Goal: Task Accomplishment & Management: Complete application form

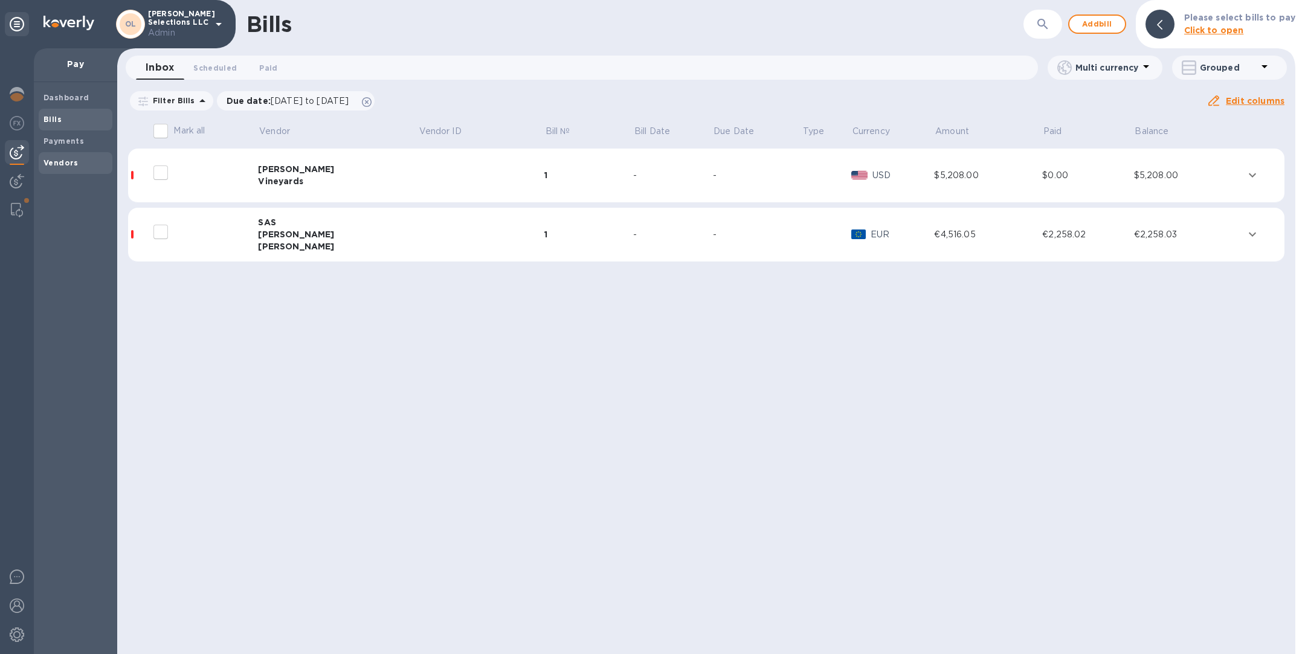
click at [90, 164] on span "Vendors" at bounding box center [75, 163] width 64 height 12
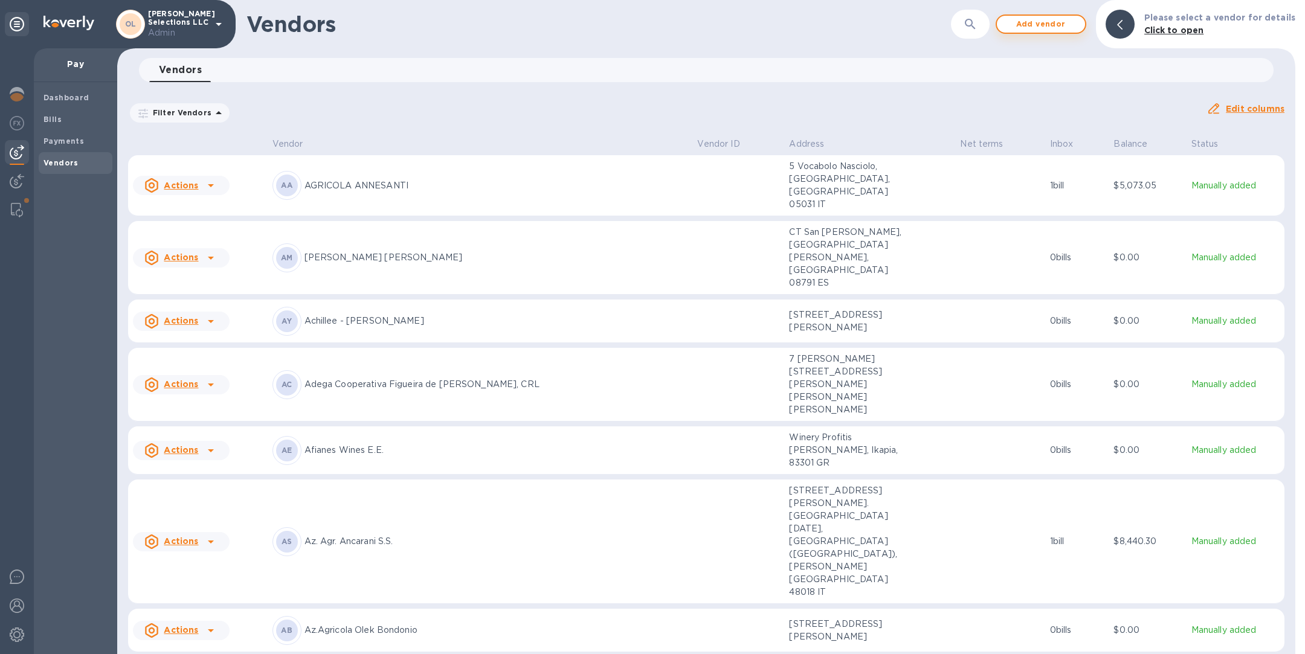
click at [1067, 24] on span "Add vendor" at bounding box center [1040, 24] width 69 height 14
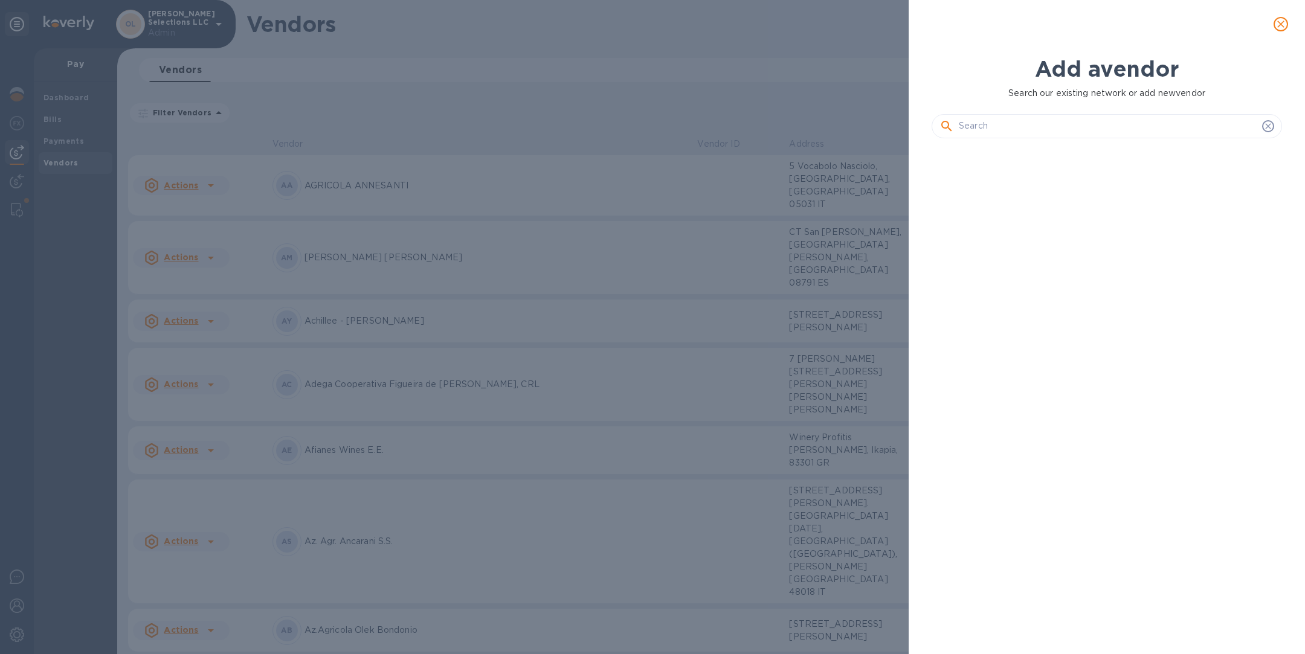
scroll to position [460, 355]
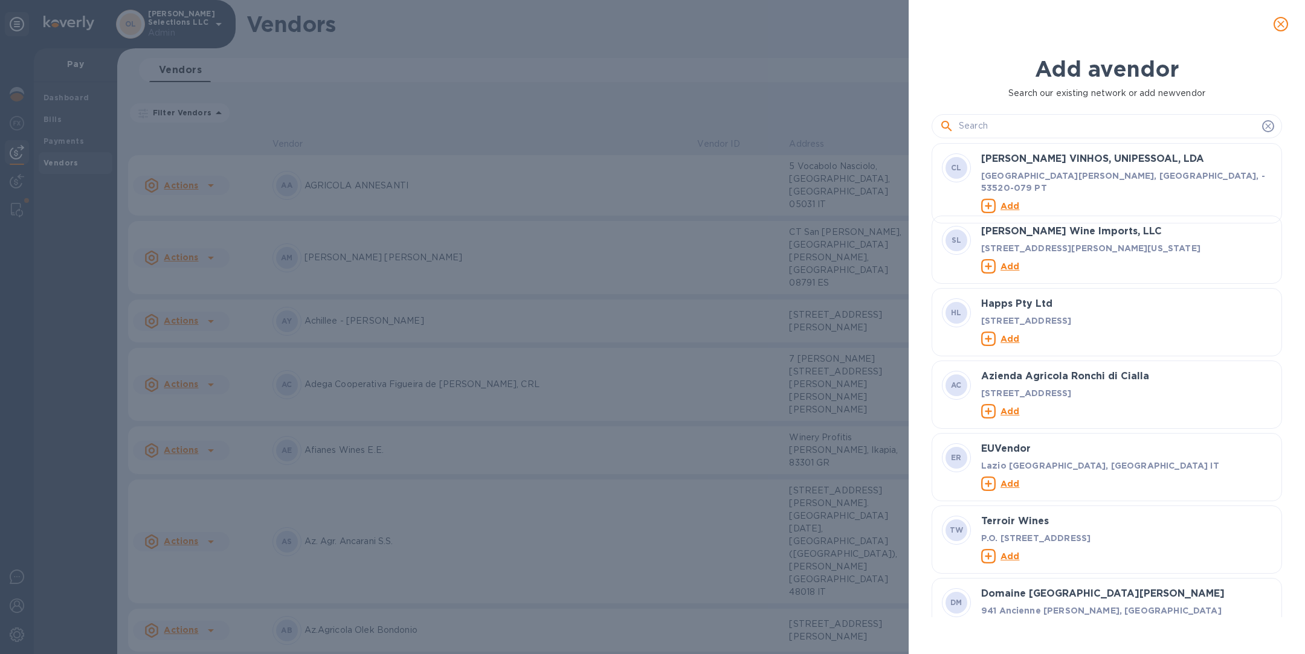
click at [1008, 126] on input "text" at bounding box center [1108, 126] width 298 height 18
paste input "Weingut [PERSON_NAME] GesbR"
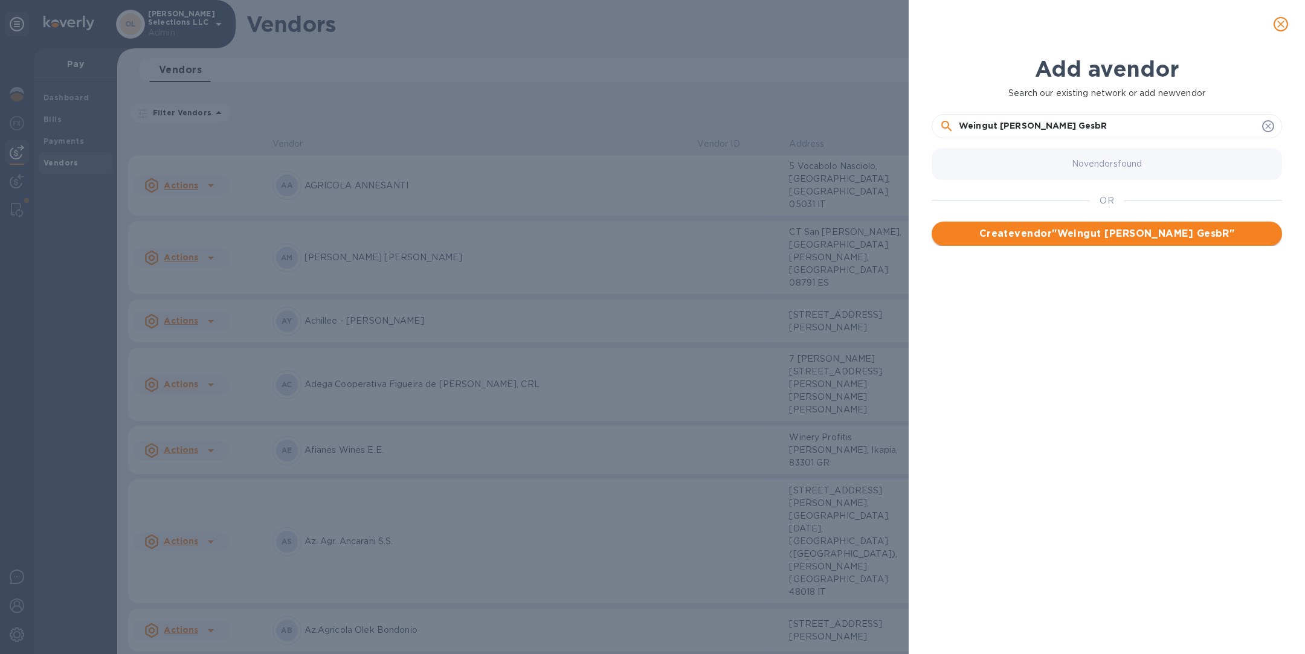
type input "Weingut [PERSON_NAME] GesbR"
click at [1096, 231] on span "Create vendor " Weingut [PERSON_NAME] GesbR "" at bounding box center [1106, 234] width 331 height 14
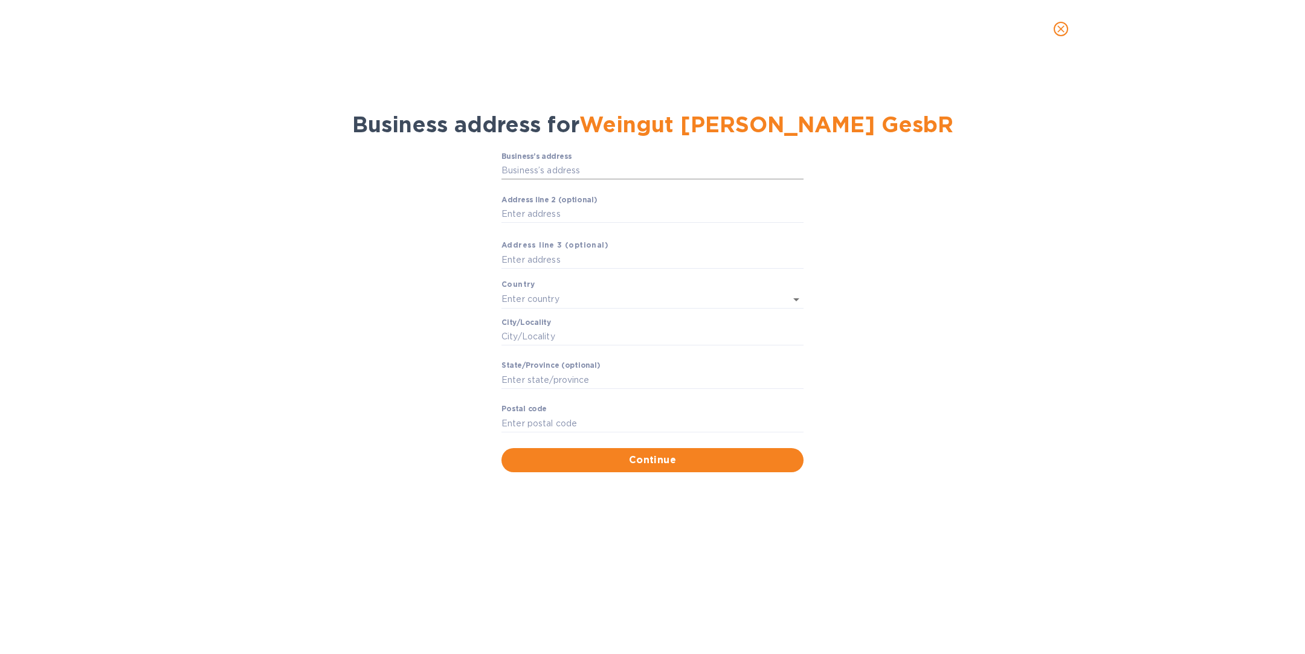
click at [605, 165] on input "Business’s аddress" at bounding box center [652, 171] width 302 height 18
paste input "[STREET_ADDRESS]"
type input "26 Johannesstraße"
type input "[GEOGRAPHIC_DATA]"
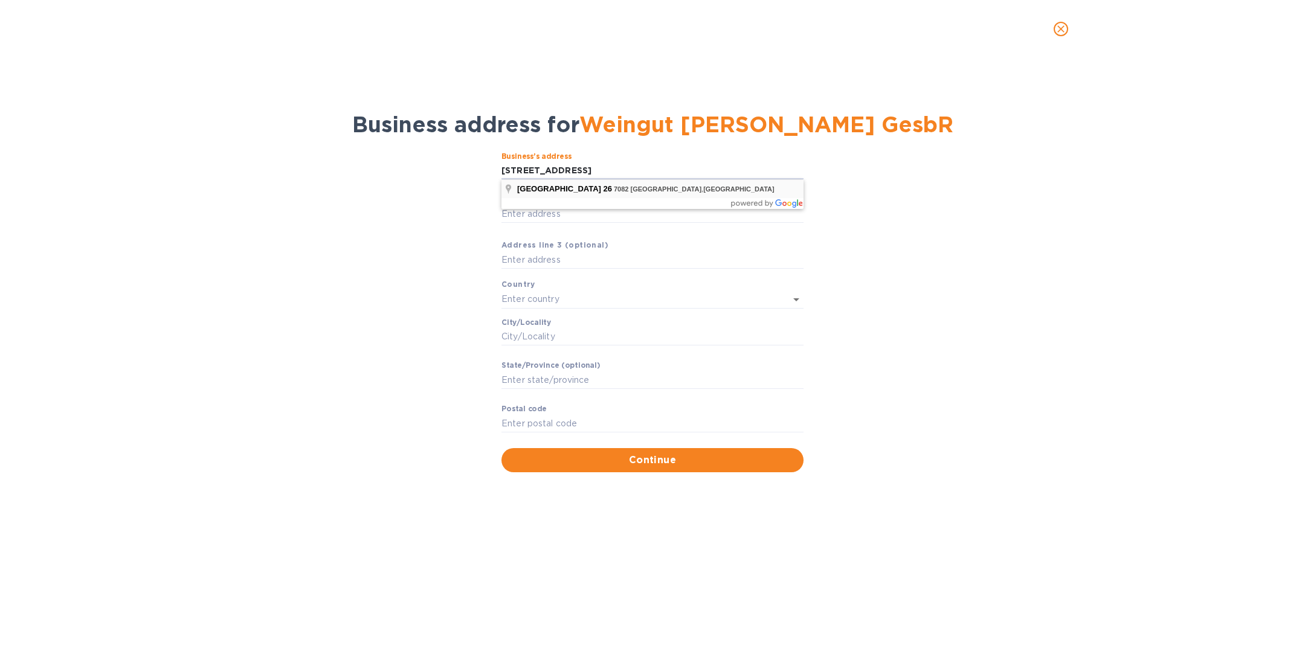
type input "Burgenland"
type input "7082"
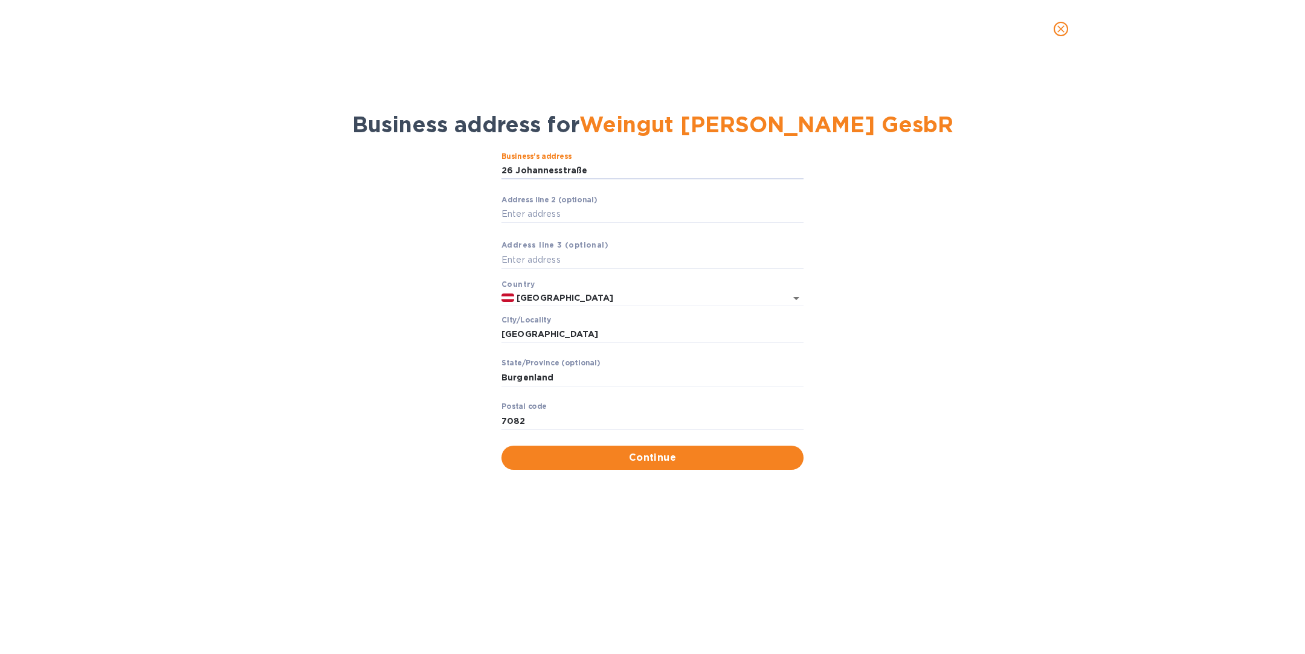
drag, startPoint x: 515, startPoint y: 168, endPoint x: 483, endPoint y: 168, distance: 32.6
click at [483, 168] on div "Business’s аddress 26 Johannesstraße ​ Аddress line 2 (optional) ​ Аddress line…" at bounding box center [652, 311] width 1273 height 332
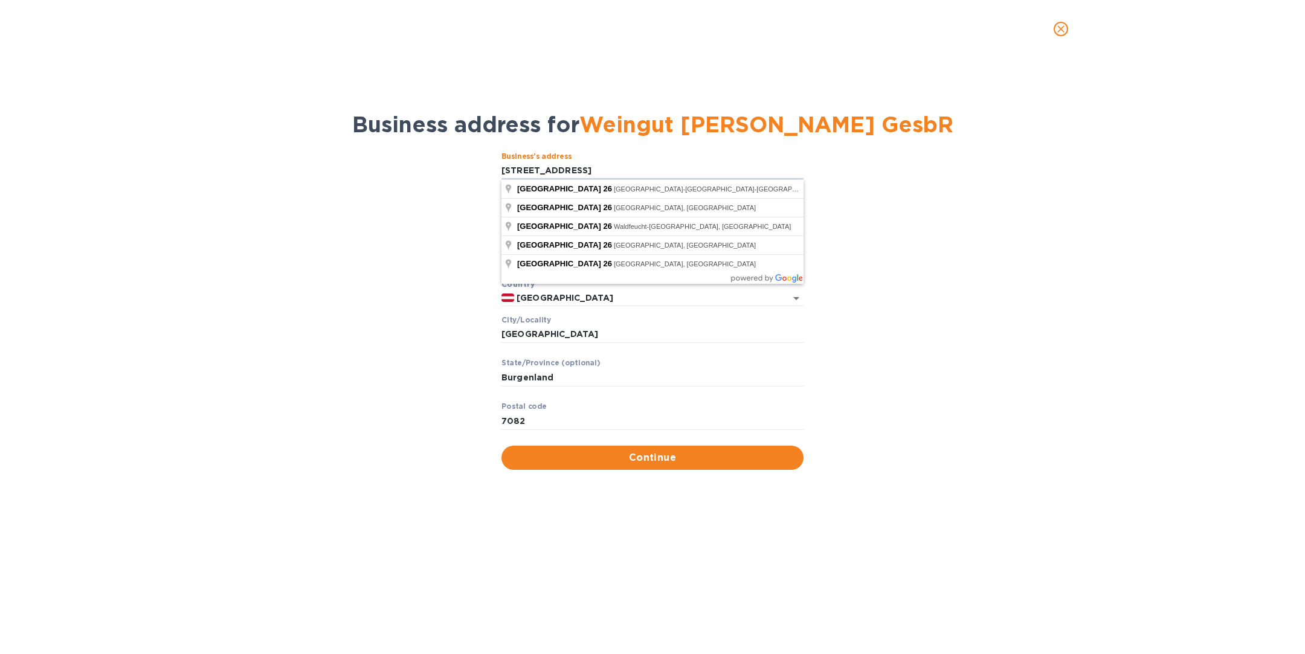
type input "[STREET_ADDRESS]"
click at [985, 301] on div "Business’s аddress [STREET_ADDRESS] ​ Аddress line 2 (optional) ​ Аddress line …" at bounding box center [652, 311] width 1273 height 332
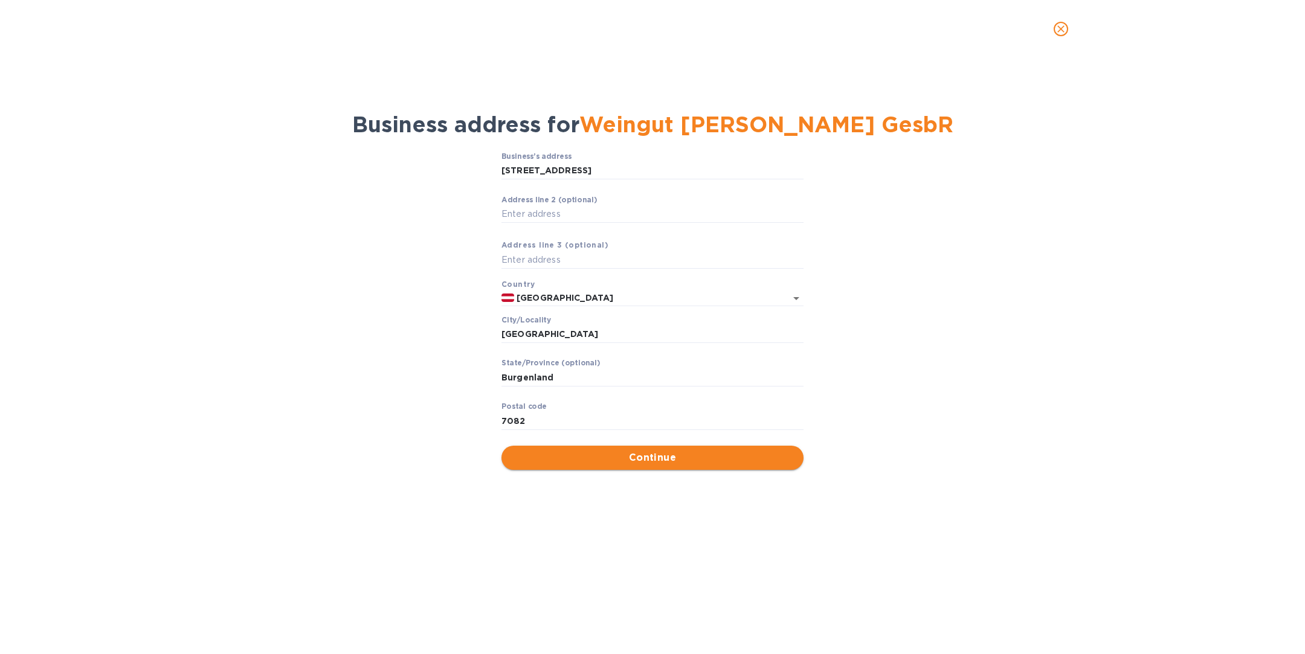
click at [660, 460] on span "Continue" at bounding box center [652, 458] width 283 height 14
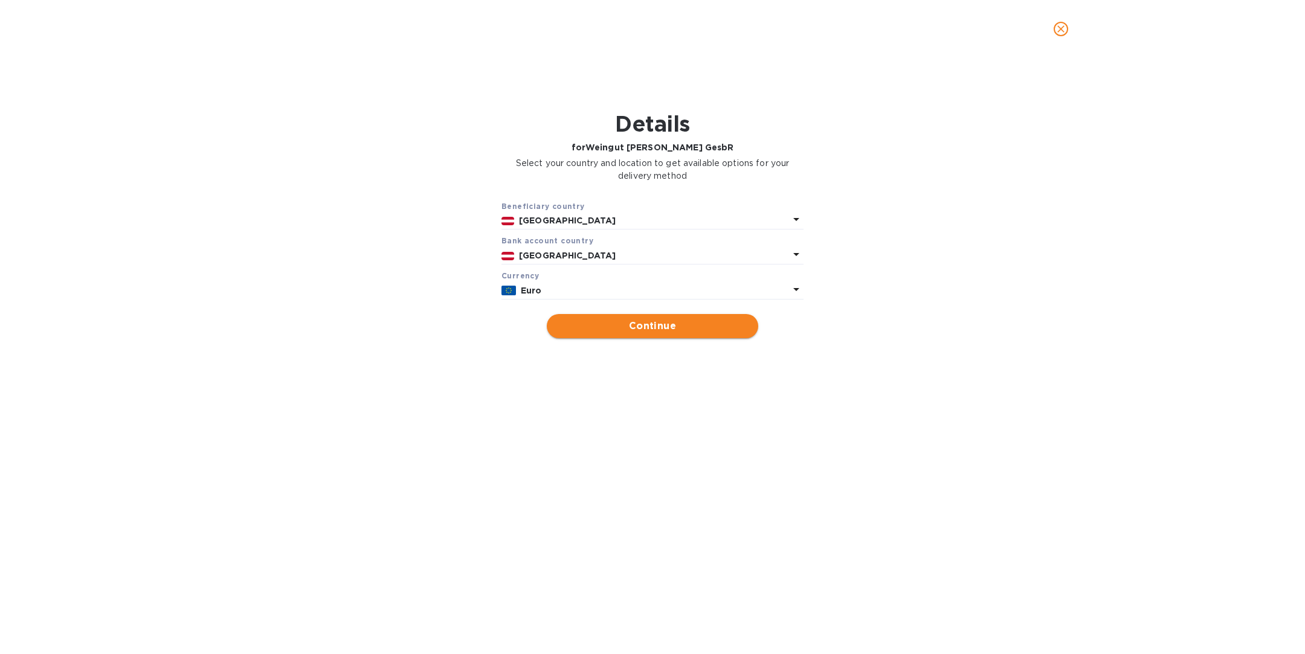
click at [669, 329] on span "Continue" at bounding box center [652, 326] width 192 height 14
type input "Weingut [PERSON_NAME] GesbR"
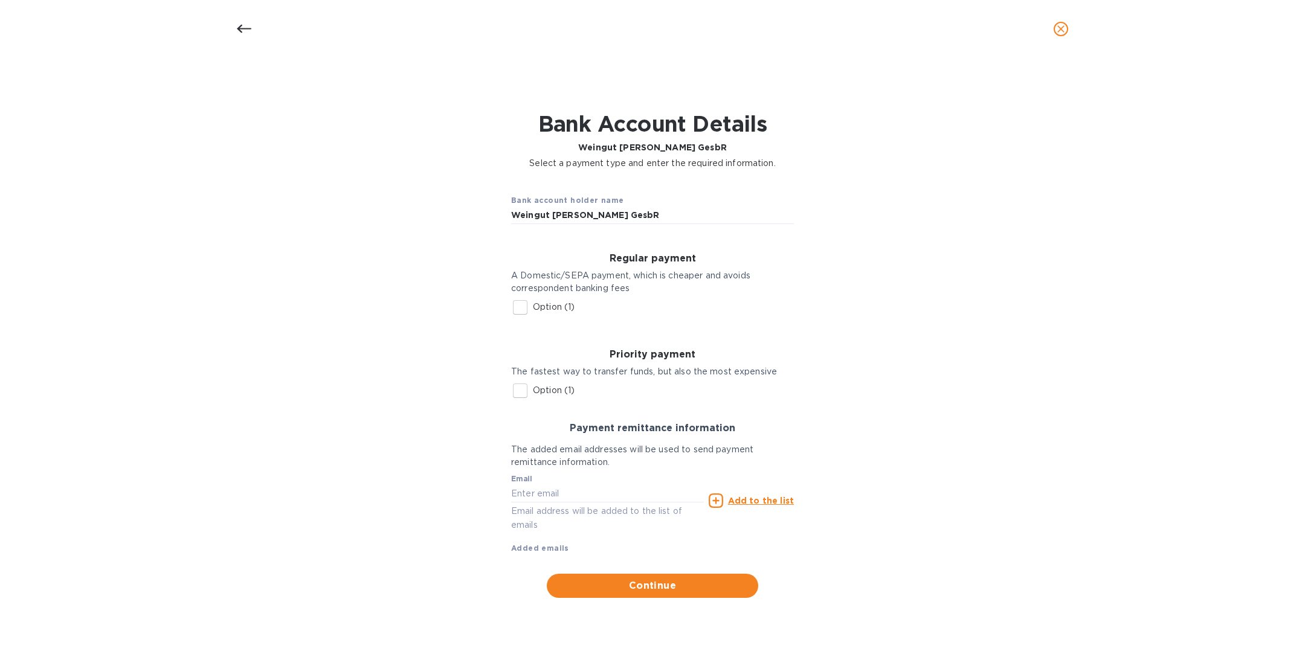
click at [517, 391] on input "Option (1)" at bounding box center [519, 390] width 25 height 25
checkbox input "true"
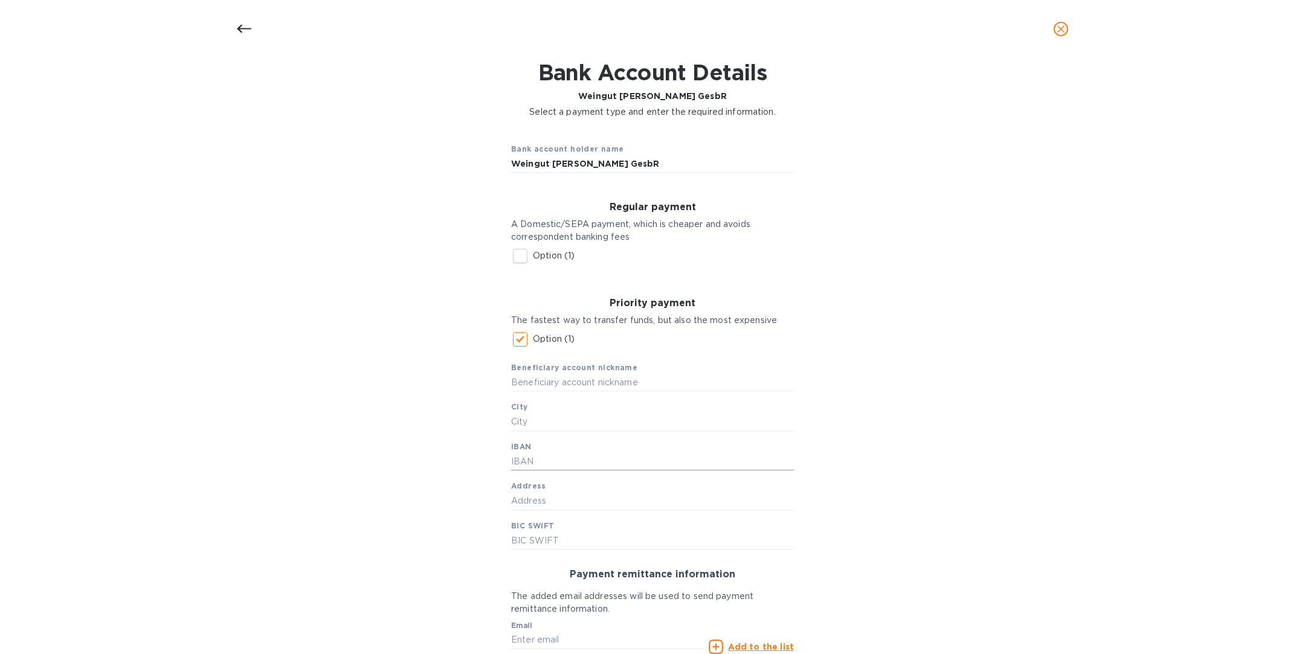
scroll to position [56, 0]
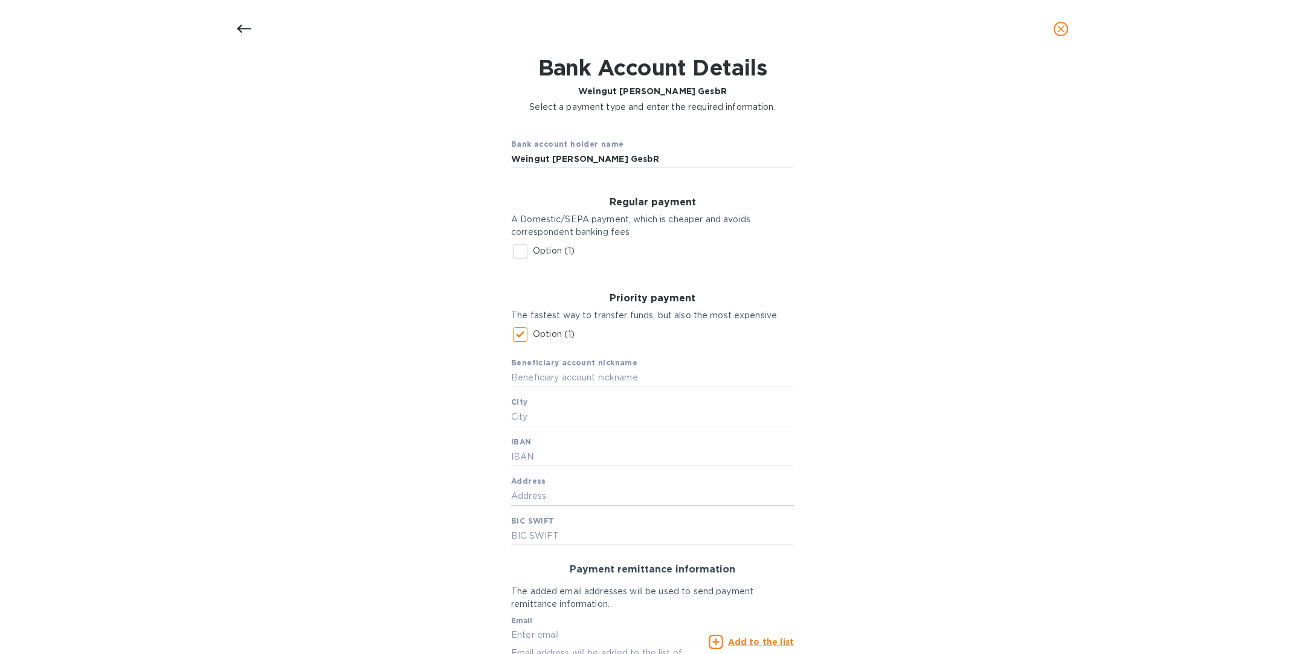
click at [540, 494] on input "text" at bounding box center [652, 496] width 283 height 18
paste input "[STREET_ADDRESS]"
drag, startPoint x: 620, startPoint y: 496, endPoint x: 687, endPoint y: 494, distance: 67.7
click at [687, 494] on input "[STREET_ADDRESS]" at bounding box center [652, 496] width 283 height 18
type input "[STREET_ADDRESS]"
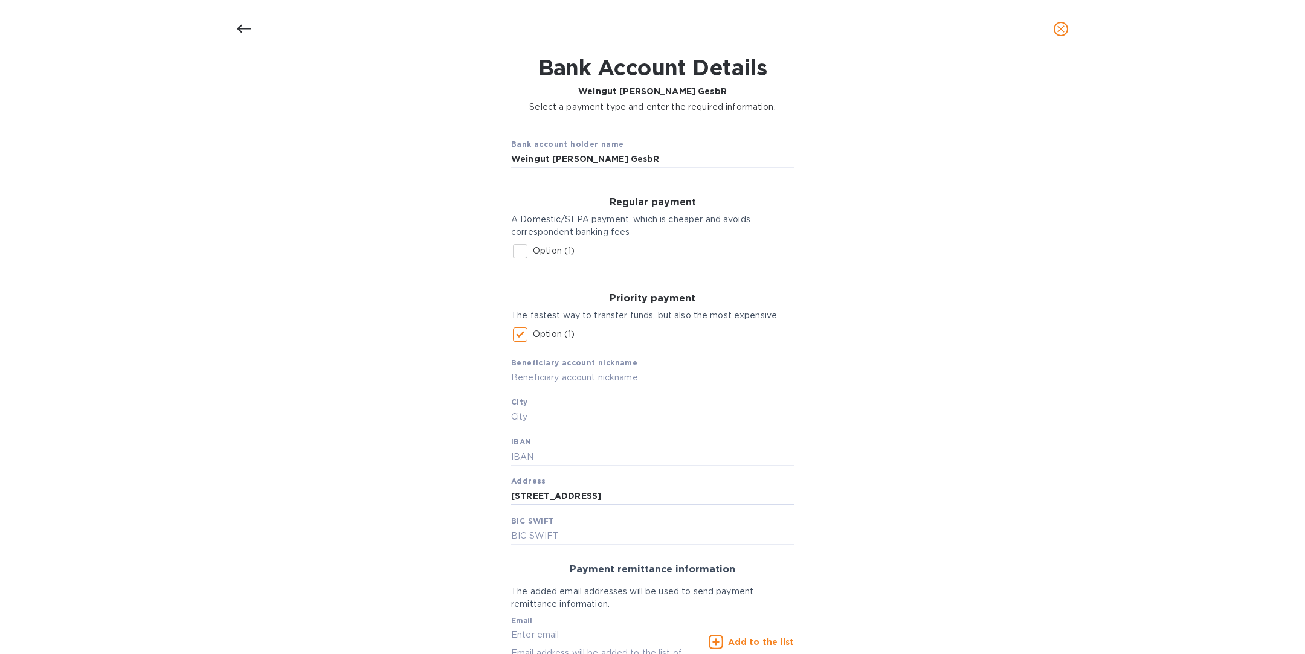
click at [559, 422] on input "text" at bounding box center [652, 417] width 283 height 18
paste input "[GEOGRAPHIC_DATA]"
type input "[GEOGRAPHIC_DATA]"
click at [635, 164] on input "Weingut [PERSON_NAME] GesbR" at bounding box center [652, 159] width 283 height 18
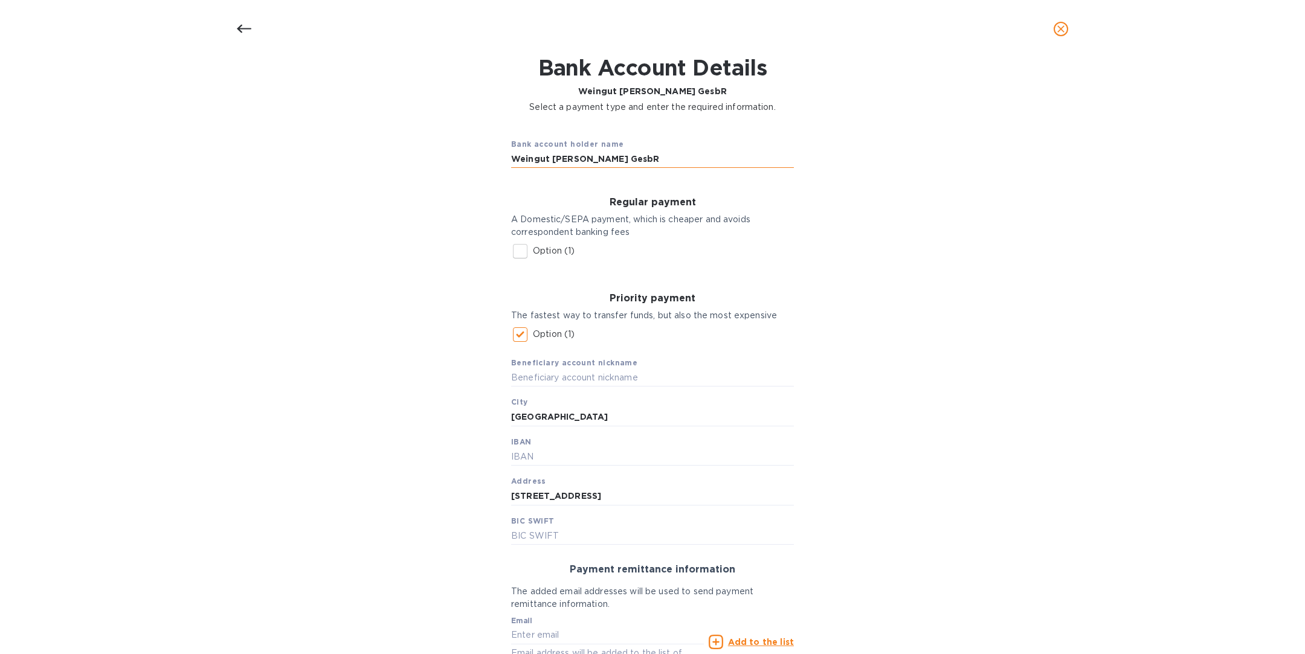
click at [635, 164] on input "Weingut [PERSON_NAME] GesbR" at bounding box center [652, 159] width 283 height 18
click at [564, 380] on input "text" at bounding box center [652, 377] width 283 height 18
paste input "Weingut [PERSON_NAME] GesbR"
type input "Weingut [PERSON_NAME] GesbR"
click at [545, 460] on input "text" at bounding box center [652, 457] width 283 height 18
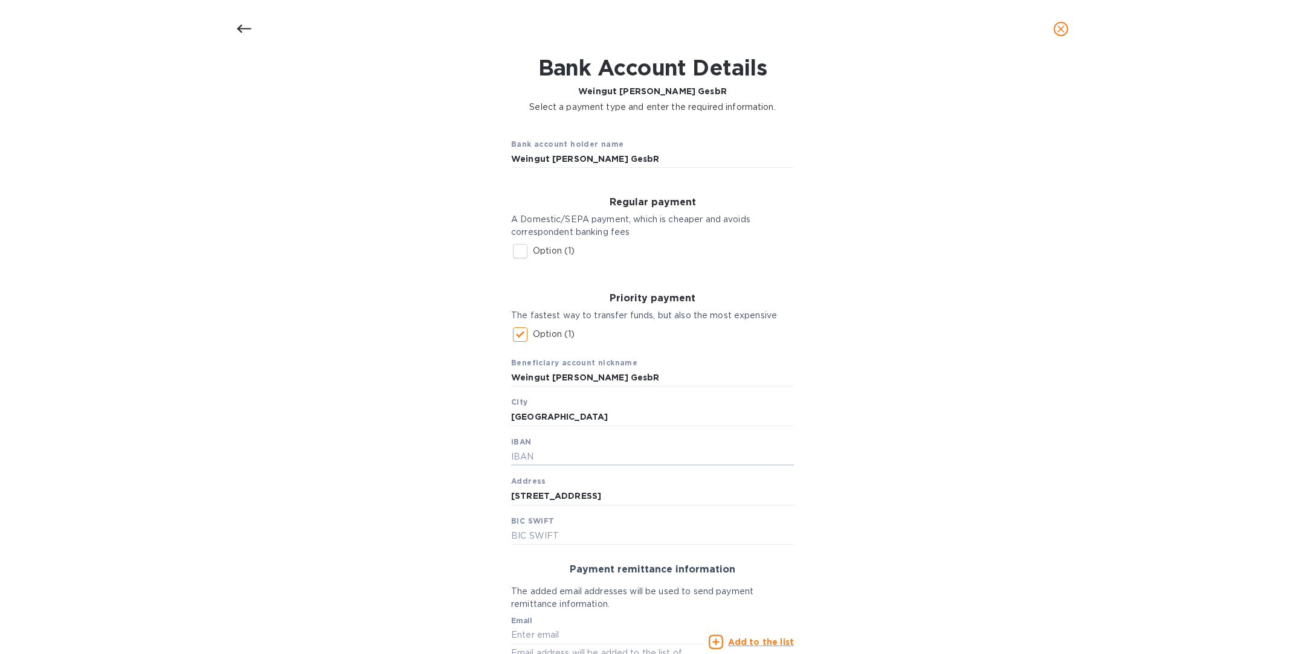
paste input "[FINANCIAL_ID]"
type input "[FINANCIAL_ID]"
click at [558, 540] on input "text" at bounding box center [652, 536] width 283 height 18
paste input "[SWIFT_CODE]"
type input "[SWIFT_CODE]"
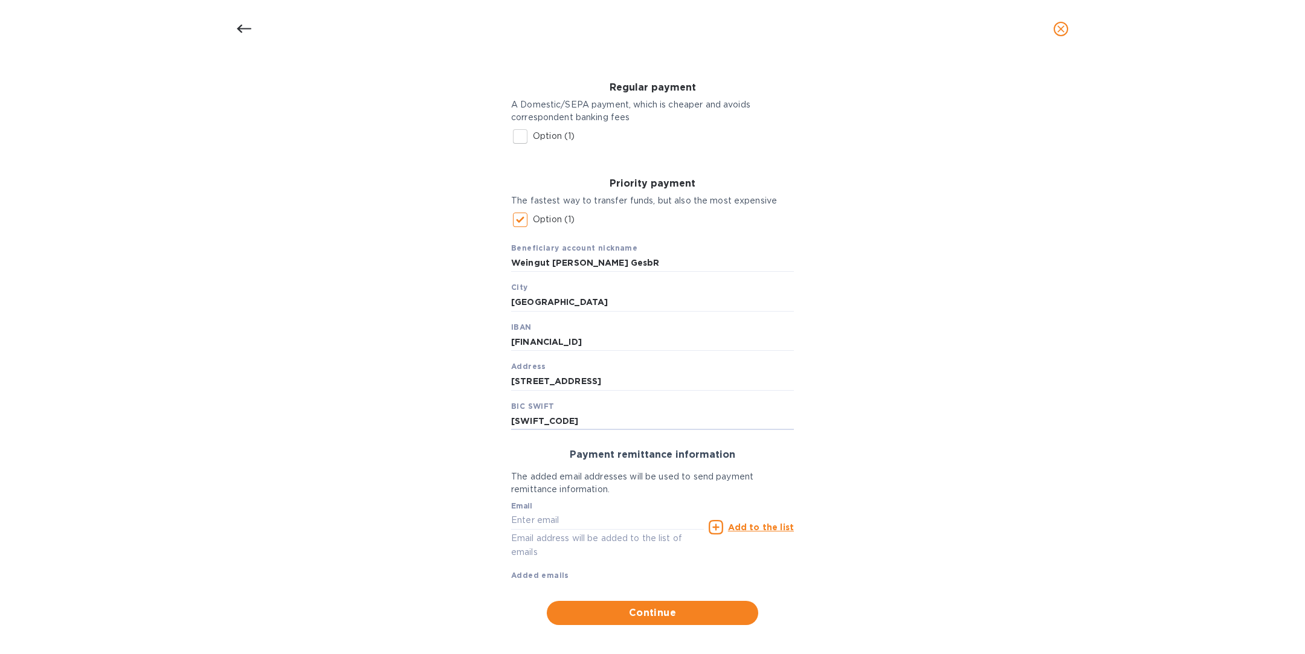
scroll to position [179, 0]
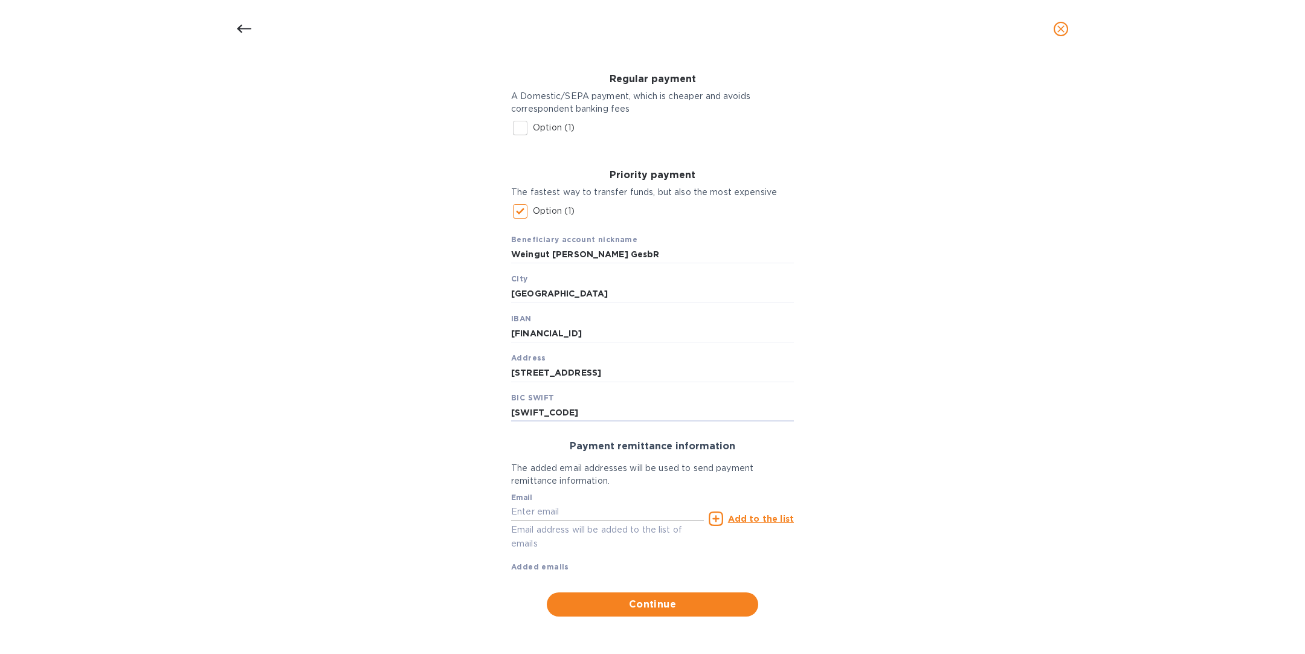
click at [571, 510] on input "text" at bounding box center [607, 512] width 193 height 18
paste input "[EMAIL_ADDRESS][DOMAIN_NAME][PERSON_NAME]"
type input "[EMAIL_ADDRESS][DOMAIN_NAME][PERSON_NAME]"
click at [751, 517] on u "Add to the list" at bounding box center [761, 519] width 66 height 10
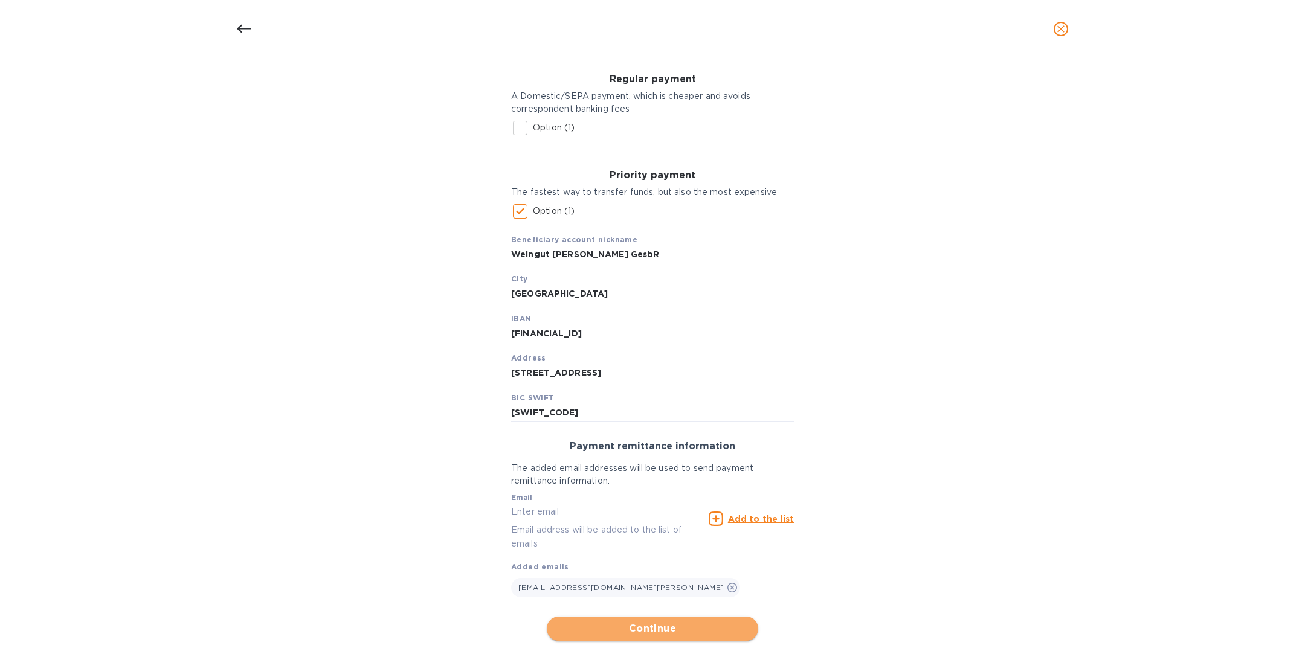
click at [655, 630] on span "Continue" at bounding box center [652, 629] width 192 height 14
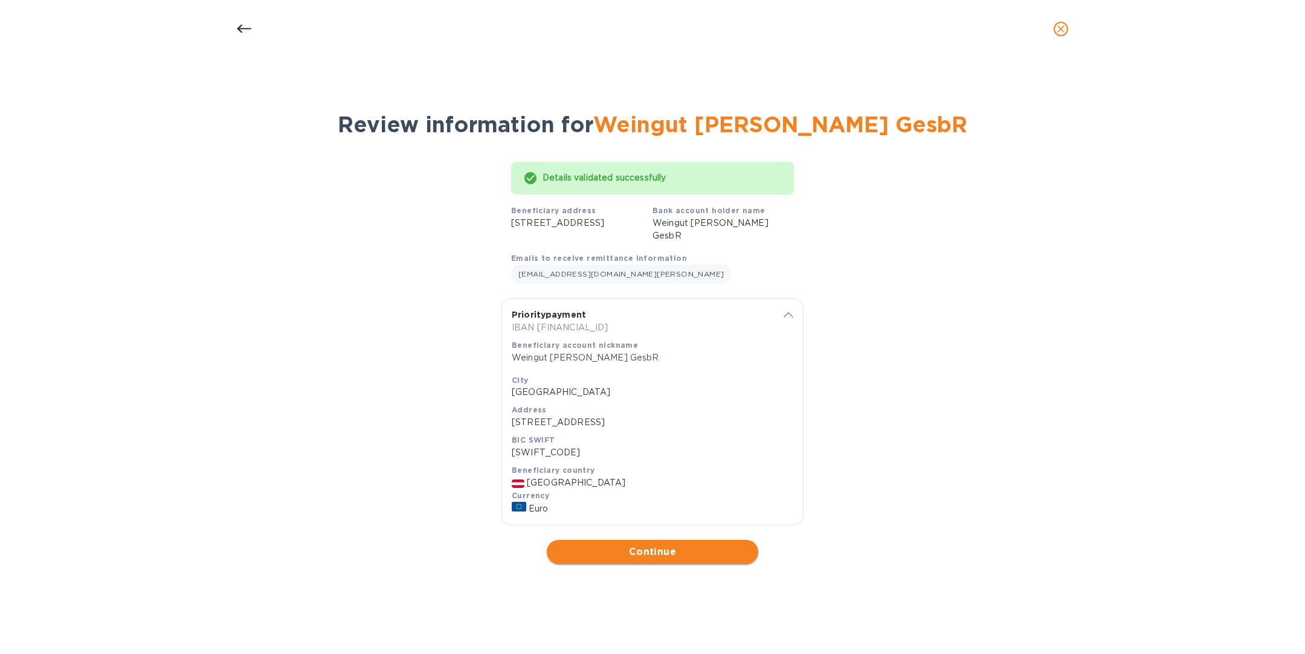
click at [643, 559] on span "Continue" at bounding box center [652, 552] width 192 height 14
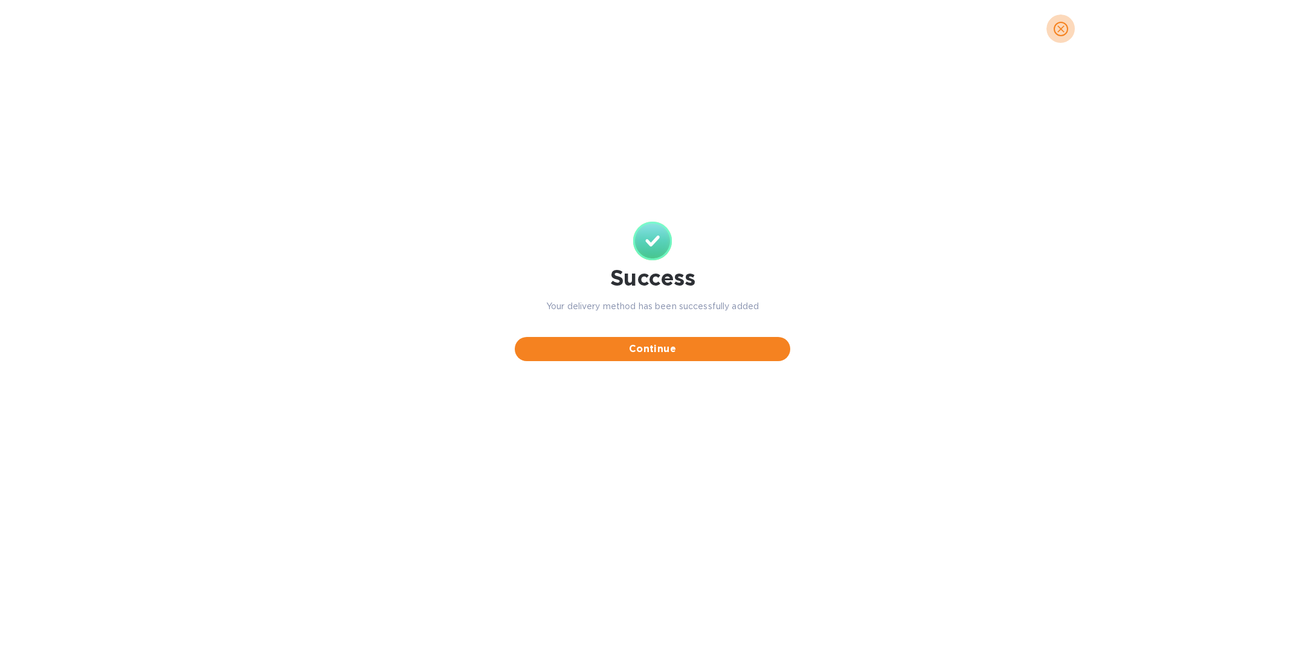
click at [1063, 33] on icon "close" at bounding box center [1061, 29] width 12 height 12
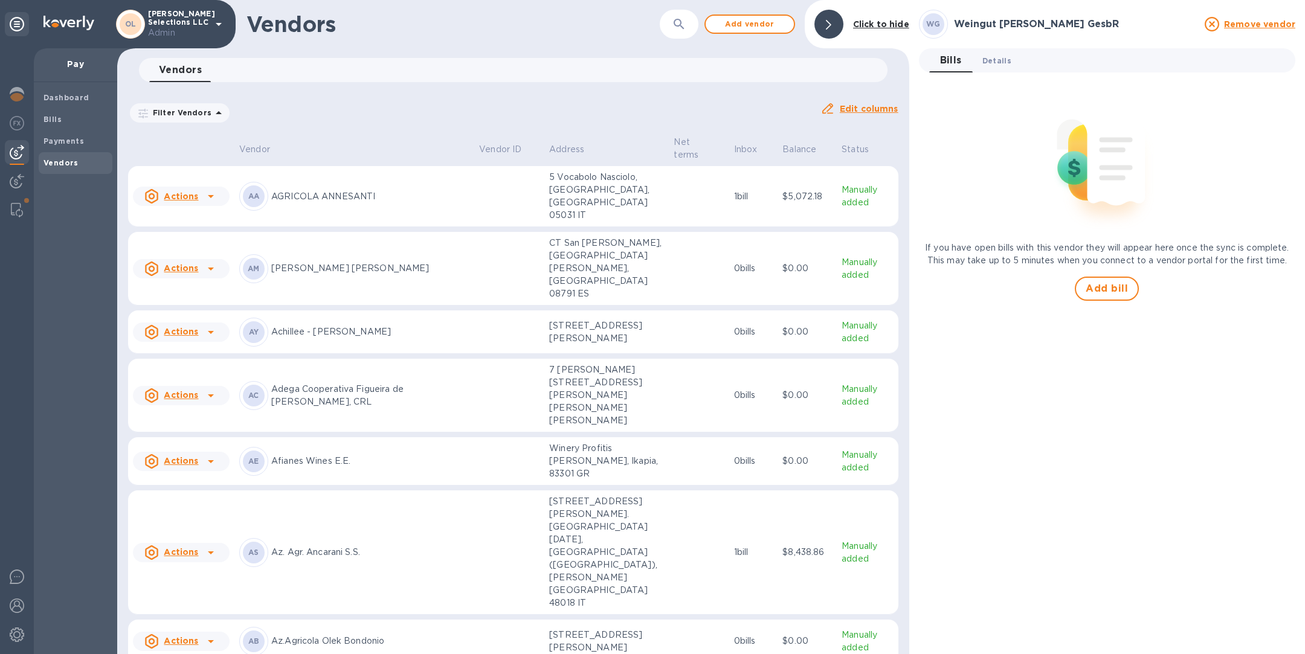
click at [1001, 54] on span "Details 0" at bounding box center [996, 60] width 29 height 13
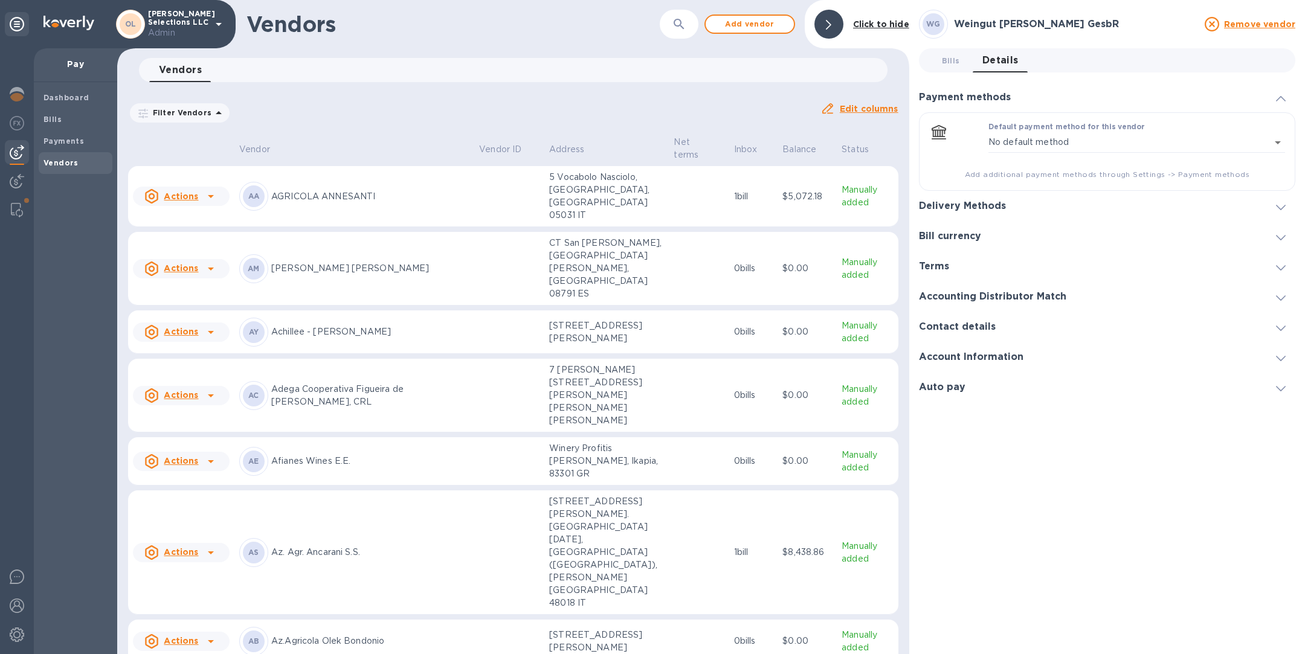
click at [980, 199] on div "Delivery Methods" at bounding box center [1107, 206] width 376 height 30
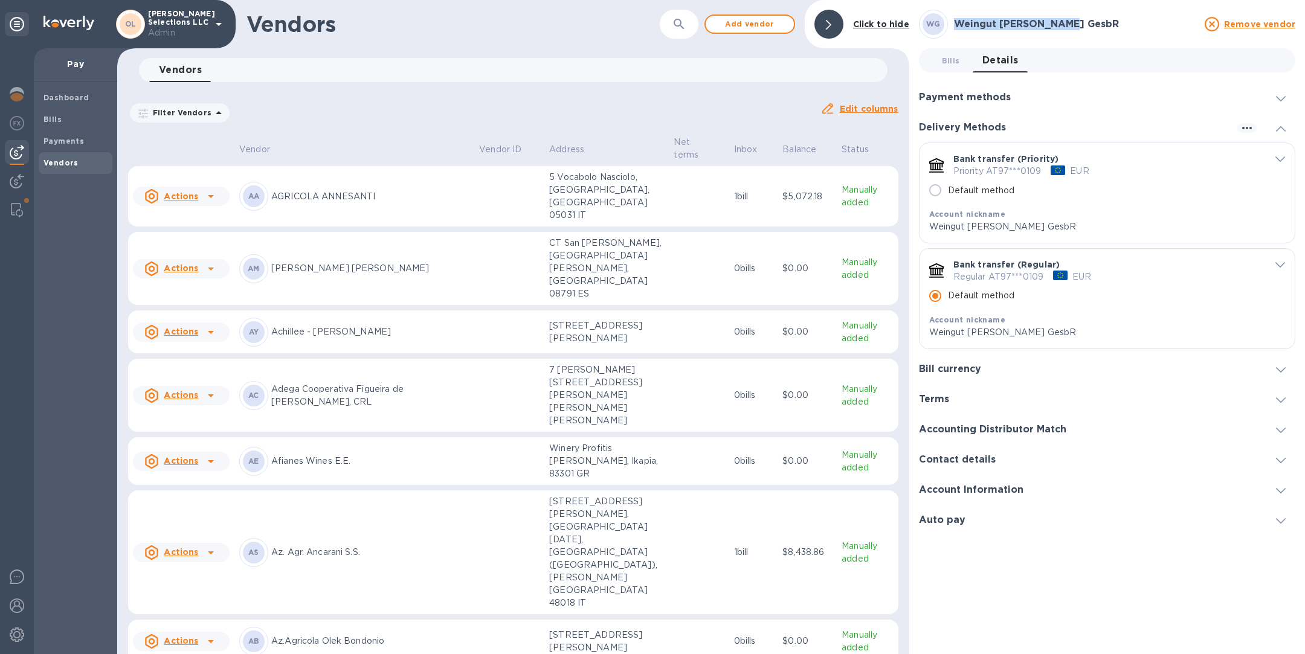
drag, startPoint x: 1090, startPoint y: 22, endPoint x: 953, endPoint y: 27, distance: 137.2
click at [951, 27] on div "Weingut [PERSON_NAME] GesbR" at bounding box center [1075, 24] width 248 height 16
copy h3 "Weingut [PERSON_NAME] GesbR"
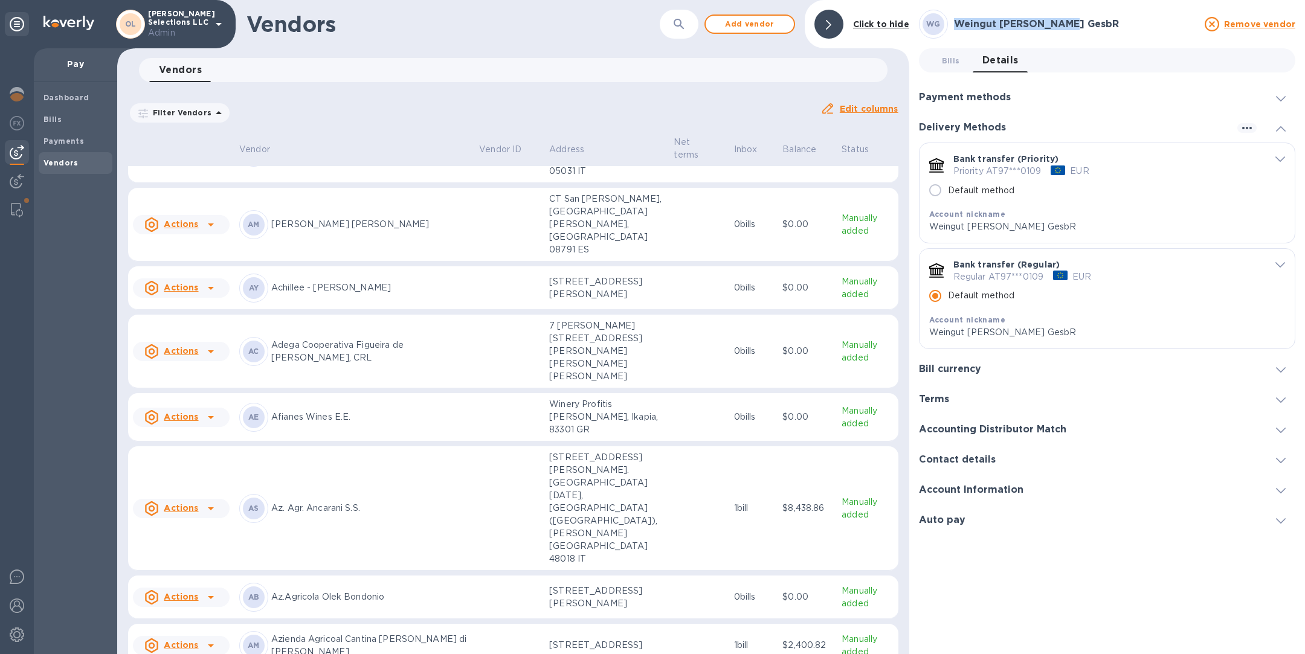
scroll to position [53, 0]
